Goal: Task Accomplishment & Management: Use online tool/utility

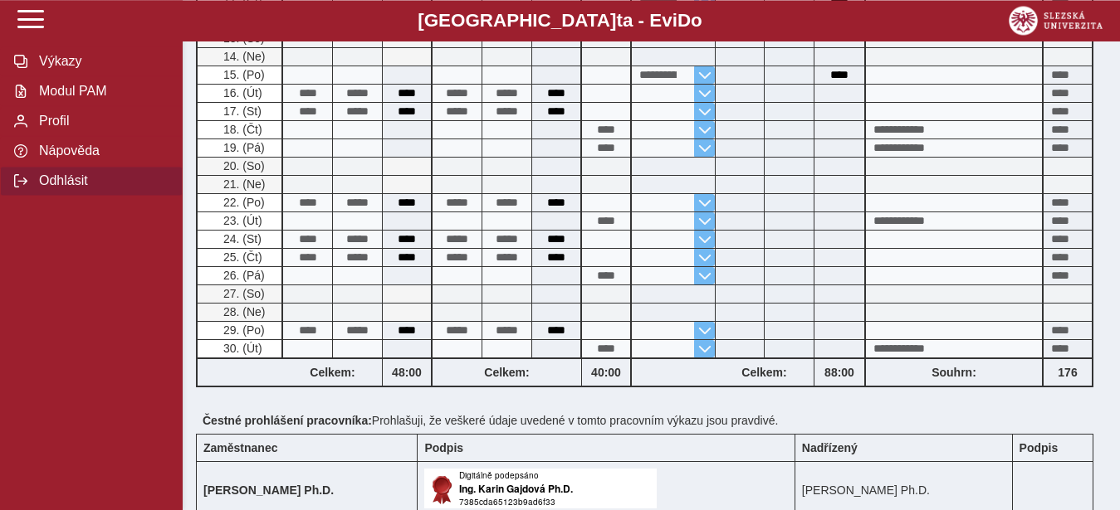
scroll to position [251, 0]
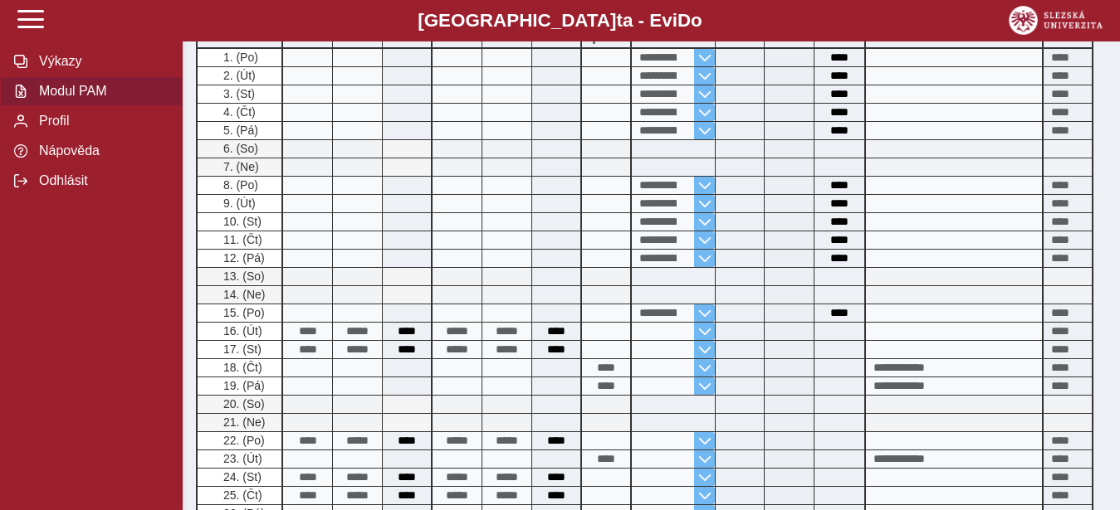
click at [58, 99] on span "Modul PAM" at bounding box center [101, 91] width 134 height 15
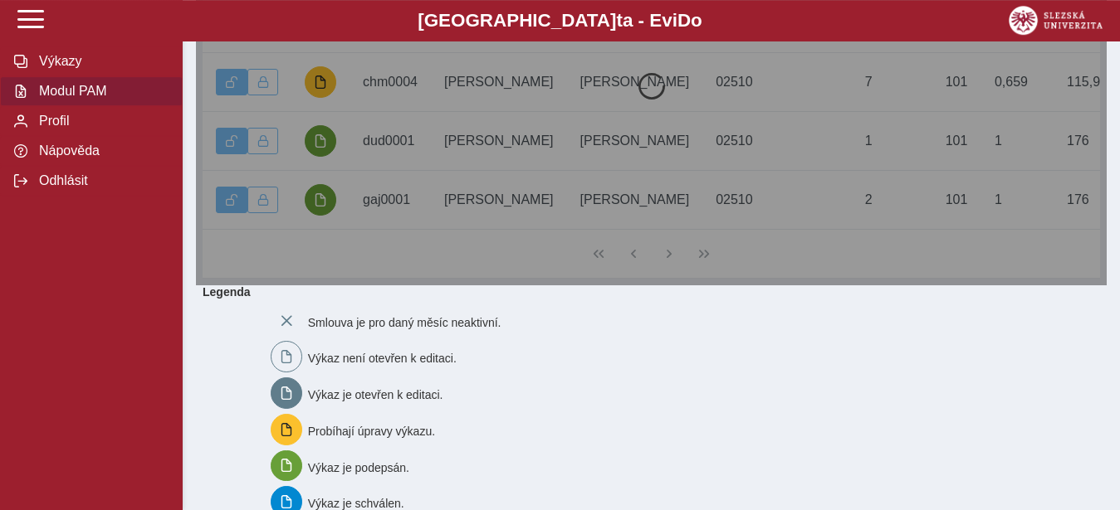
scroll to position [423, 0]
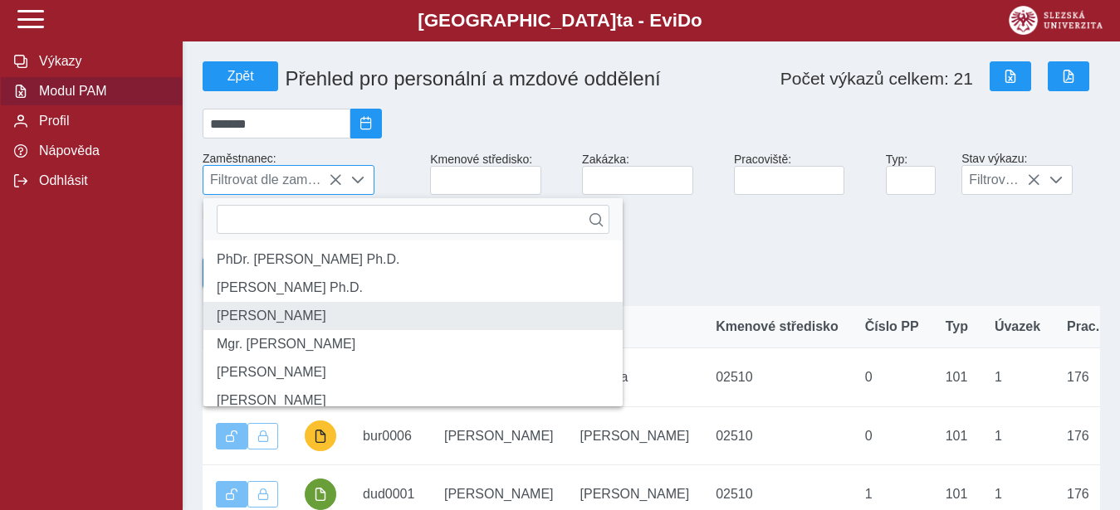
scroll to position [314, 0]
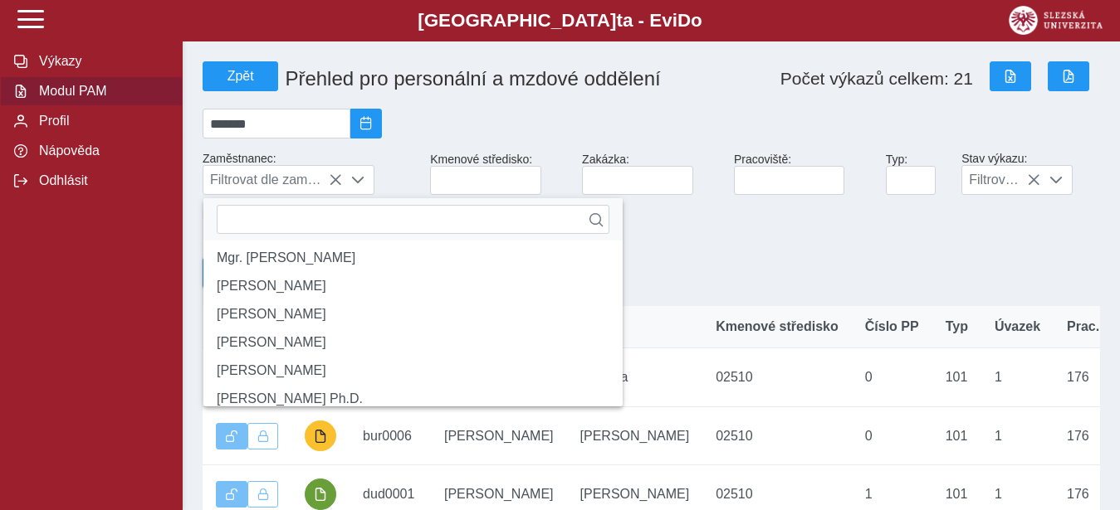
click at [834, 268] on div "Export Kmenové výkazy" at bounding box center [651, 263] width 911 height 71
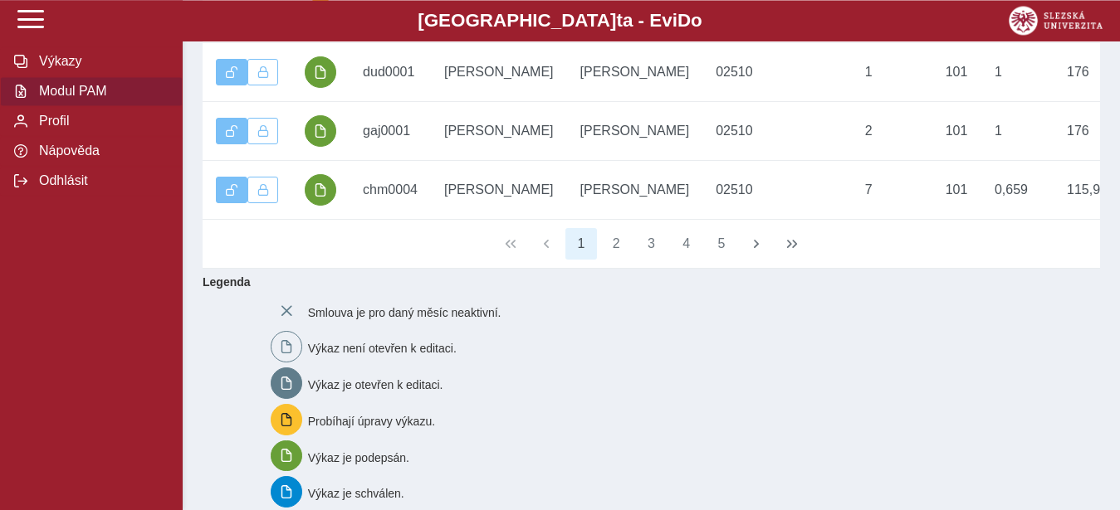
scroll to position [423, 0]
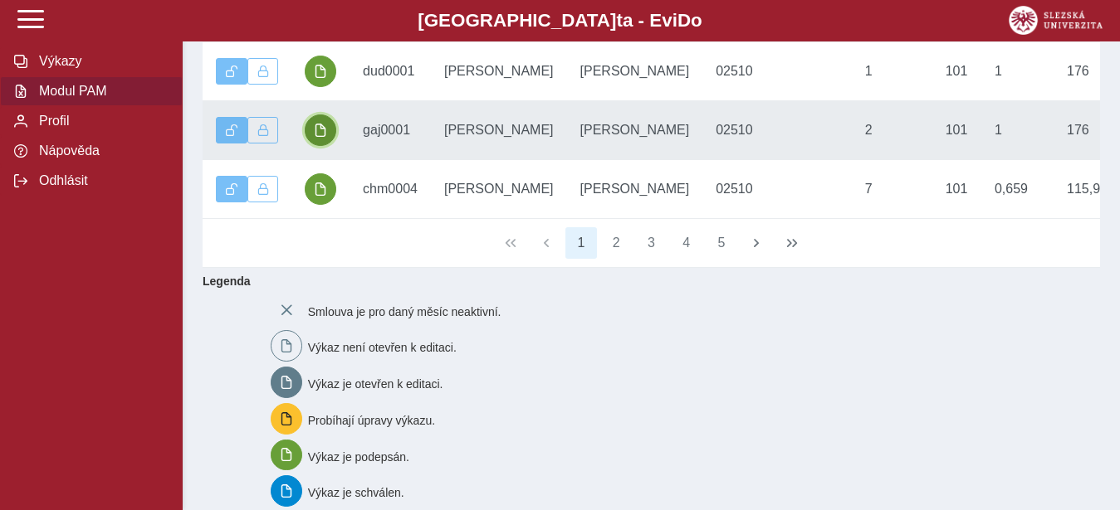
click at [325, 137] on span "button" at bounding box center [320, 130] width 13 height 13
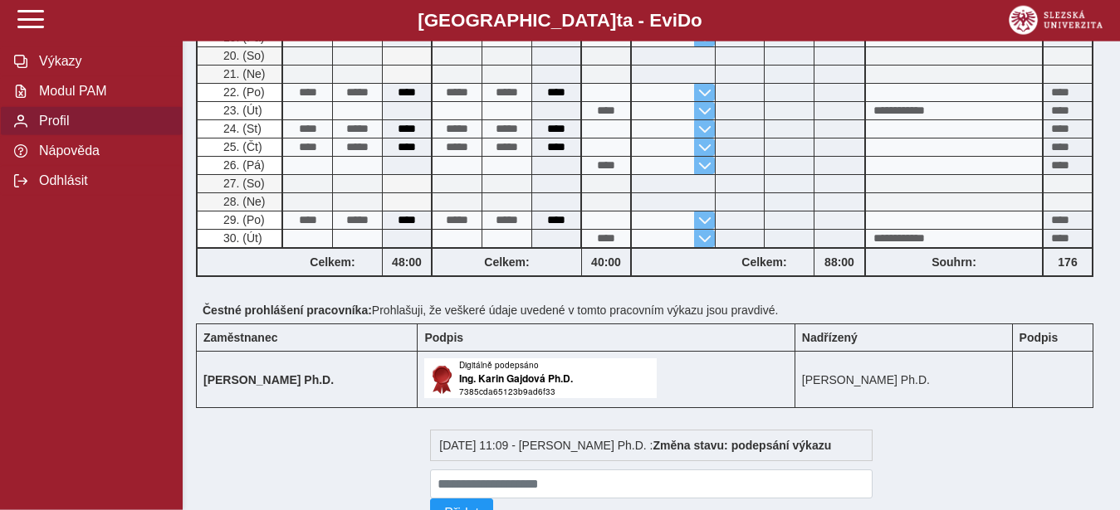
scroll to position [505, 0]
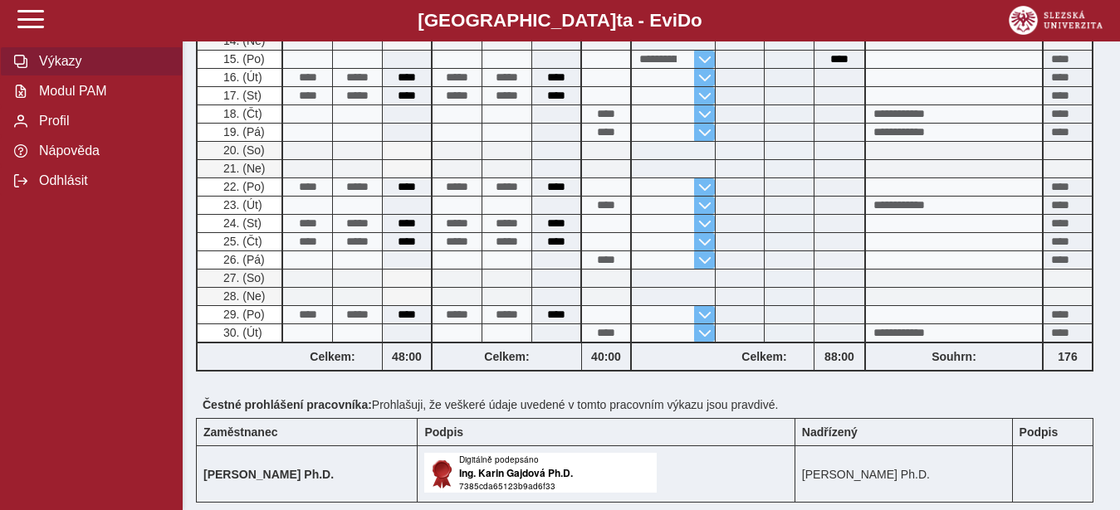
click at [51, 69] on span "Výkazy" at bounding box center [101, 61] width 134 height 15
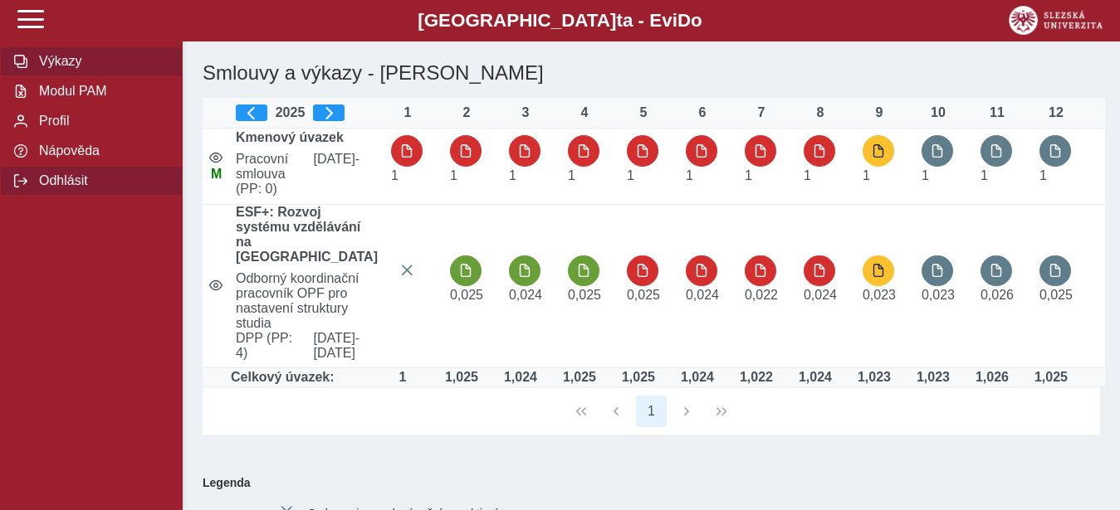
click at [66, 188] on span "Odhlásit" at bounding box center [101, 180] width 134 height 15
